Goal: Task Accomplishment & Management: Complete application form

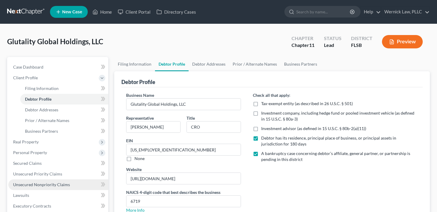
click at [72, 182] on link "Unsecured Nonpriority Claims" at bounding box center [58, 185] width 100 height 11
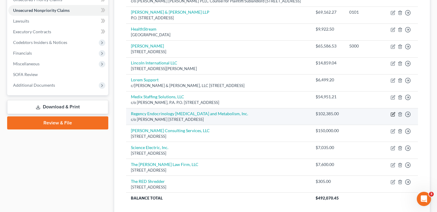
click at [392, 117] on icon "button" at bounding box center [393, 114] width 5 height 5
select select "9"
select select "14"
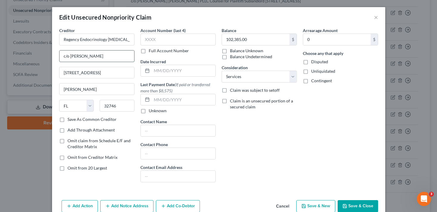
drag, startPoint x: 71, startPoint y: 56, endPoint x: 120, endPoint y: 56, distance: 49.4
click at [120, 56] on input "c/o [PERSON_NAME]" at bounding box center [97, 56] width 75 height 11
click at [109, 44] on input "Regency Endocrinology [MEDICAL_DATA] and Metabolism, Inc." at bounding box center [96, 40] width 75 height 12
paste input "[PERSON_NAME]"
type input "[PERSON_NAME]"
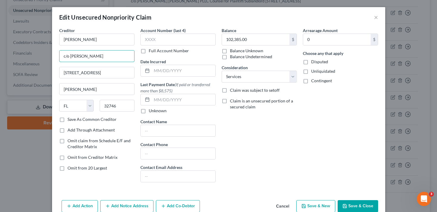
drag, startPoint x: 116, startPoint y: 56, endPoint x: 13, endPoint y: 55, distance: 102.9
click at [13, 55] on div "Edit Unsecured Nonpriority Claim × Creditor * [PERSON_NAME] c/o [PERSON_NAME][G…" at bounding box center [218, 106] width 437 height 212
click at [363, 202] on button "Save & Close" at bounding box center [358, 207] width 40 height 12
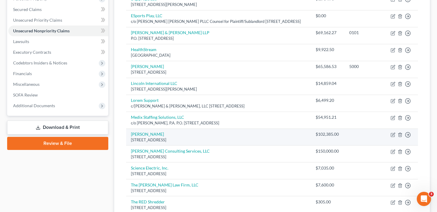
scroll to position [95, 0]
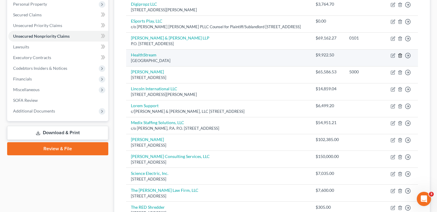
click at [399, 58] on icon "button" at bounding box center [400, 55] width 5 height 5
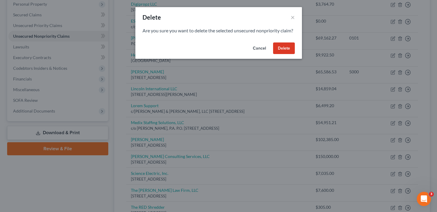
click at [279, 53] on button "Delete" at bounding box center [284, 49] width 22 height 12
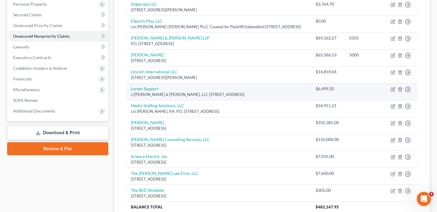
scroll to position [60, 0]
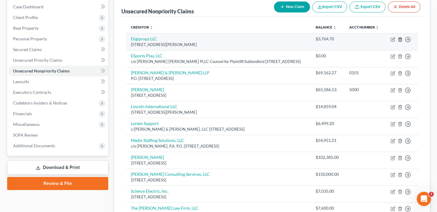
click at [401, 42] on icon "button" at bounding box center [400, 39] width 5 height 5
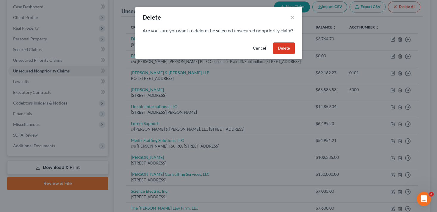
click at [290, 54] on button "Delete" at bounding box center [284, 49] width 22 height 12
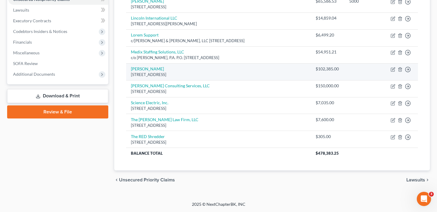
scroll to position [0, 0]
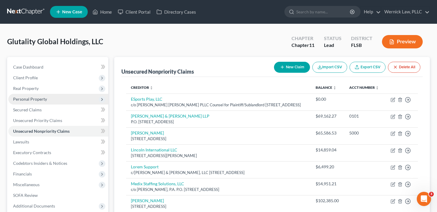
click at [51, 103] on span "Personal Property" at bounding box center [58, 99] width 100 height 11
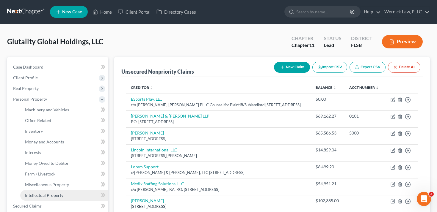
click at [63, 193] on link "Intellectual Property" at bounding box center [64, 195] width 88 height 11
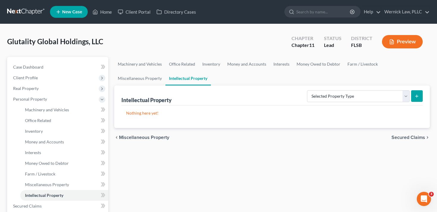
click at [356, 87] on div "Intellectual Property Selected Property Type Customer Lists (A/B: 63) Goodwill …" at bounding box center [271, 96] width 301 height 20
click at [356, 91] on select "Selected Property Type Customer Lists (A/B: 63) Goodwill (A/B: 65) Internet Dom…" at bounding box center [358, 96] width 103 height 12
select select "internet_domains_websites"
click at [308, 90] on select "Selected Property Type Customer Lists (A/B: 63) Goodwill (A/B: 65) Internet Dom…" at bounding box center [358, 96] width 103 height 12
click at [419, 96] on icon "submit" at bounding box center [416, 96] width 5 height 5
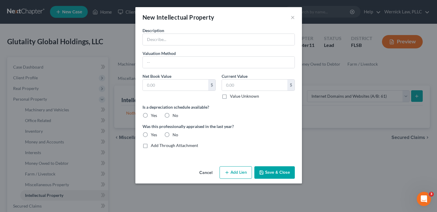
click at [178, 31] on div "Description" at bounding box center [219, 36] width 158 height 18
click at [178, 37] on input "text" at bounding box center [219, 39] width 152 height 11
drag, startPoint x: 227, startPoint y: 43, endPoint x: 106, endPoint y: 42, distance: 120.5
click at [106, 42] on div "New Intellectual Property × Description Website - [DOMAIN_NAME] Valuation Metho…" at bounding box center [218, 106] width 437 height 212
paste input "[URL][DOMAIN_NAME]"
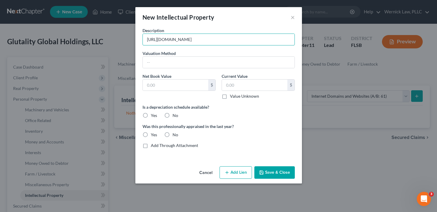
type input "[URL][DOMAIN_NAME]"
click at [181, 56] on div "Valuation Method" at bounding box center [219, 59] width 158 height 18
click at [182, 64] on input "text" at bounding box center [219, 62] width 152 height 11
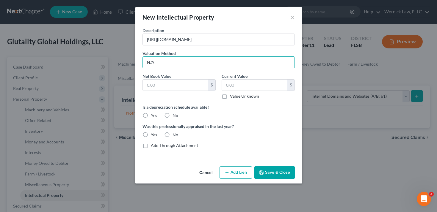
type input "N/A"
click at [234, 98] on label "Value Unknown" at bounding box center [244, 96] width 29 height 6
click at [234, 97] on input "Value Unknown" at bounding box center [234, 95] width 4 height 4
checkbox input "true"
type input "0.00"
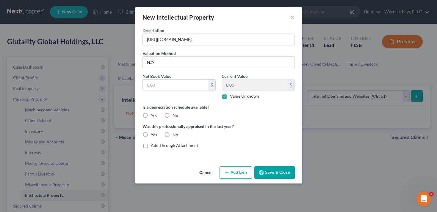
click at [173, 114] on label "No" at bounding box center [176, 116] width 6 height 6
click at [175, 114] on input "No" at bounding box center [177, 115] width 4 height 4
radio input "true"
click at [173, 135] on label "No" at bounding box center [176, 135] width 6 height 6
click at [175, 135] on input "No" at bounding box center [177, 134] width 4 height 4
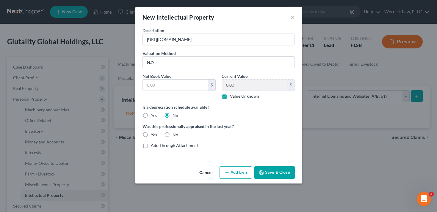
radio input "true"
click at [281, 176] on button "Save & Close" at bounding box center [274, 173] width 40 height 12
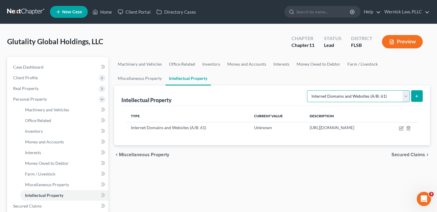
click at [367, 91] on select "Selected Property Type Customer Lists (A/B: 63) Goodwill (A/B: 65) Internet Dom…" at bounding box center [358, 96] width 103 height 12
click at [391, 62] on ul "Machinery and Vehicles Office Related Inventory Money and Accounts Interests Mo…" at bounding box center [272, 71] width 316 height 29
click at [367, 94] on select "Selected Property Type Customer Lists (A/B: 63) Goodwill (A/B: 65) Internet Dom…" at bounding box center [358, 96] width 103 height 12
click at [394, 66] on ul "Machinery and Vehicles Office Related Inventory Money and Accounts Interests Mo…" at bounding box center [272, 71] width 316 height 29
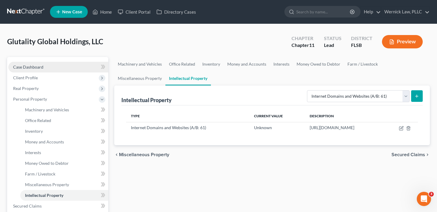
click at [36, 69] on span "Case Dashboard" at bounding box center [28, 67] width 30 height 5
